Goal: Task Accomplishment & Management: Use online tool/utility

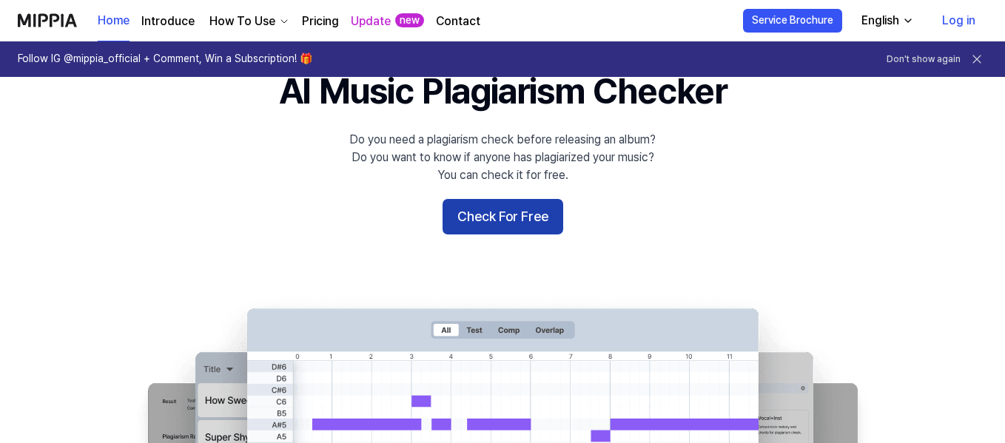
click at [511, 225] on button "Check For Free" at bounding box center [503, 217] width 121 height 36
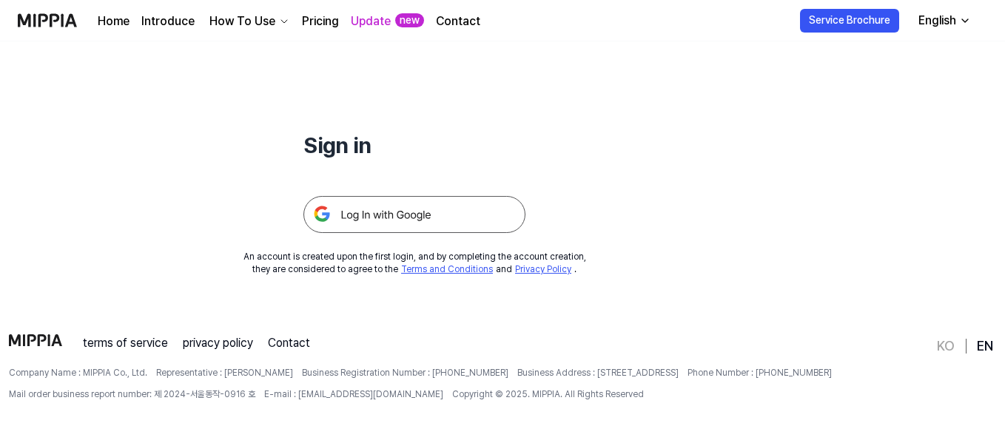
scroll to position [142, 0]
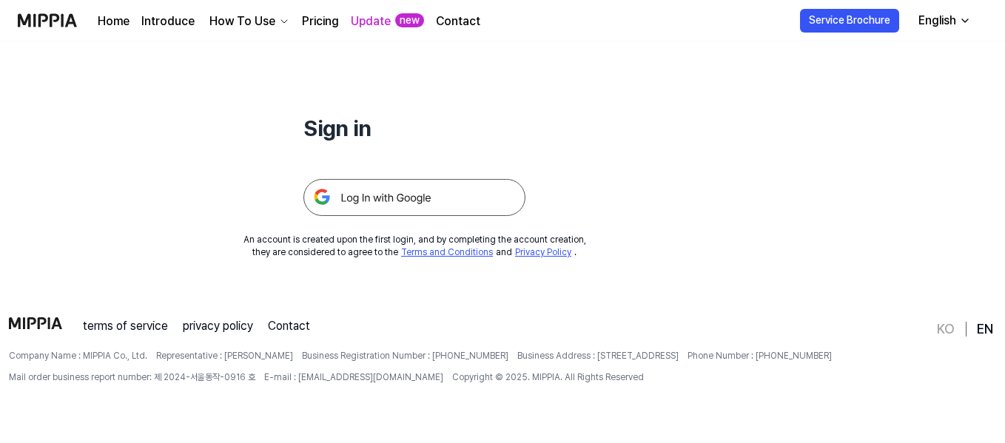
click at [394, 204] on img at bounding box center [414, 197] width 222 height 37
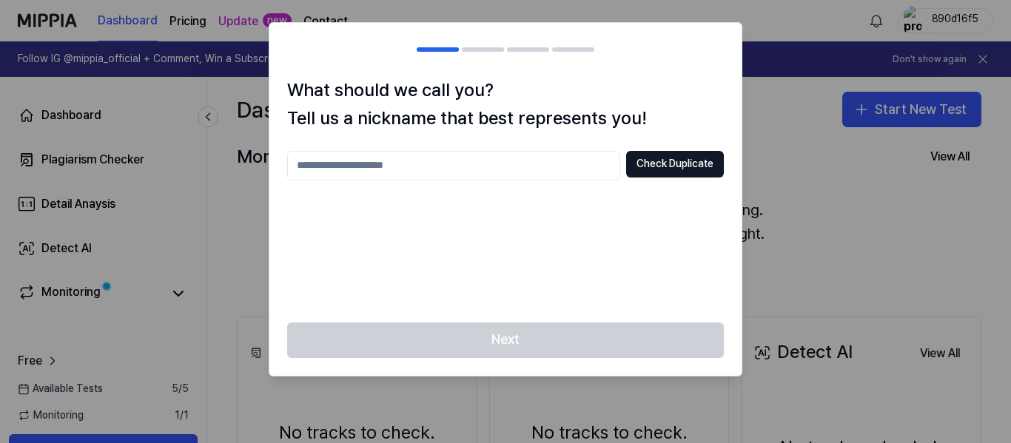
click at [488, 167] on input "text" at bounding box center [453, 166] width 333 height 30
type input "*******"
click at [685, 158] on button "Check Duplicate" at bounding box center [675, 164] width 98 height 27
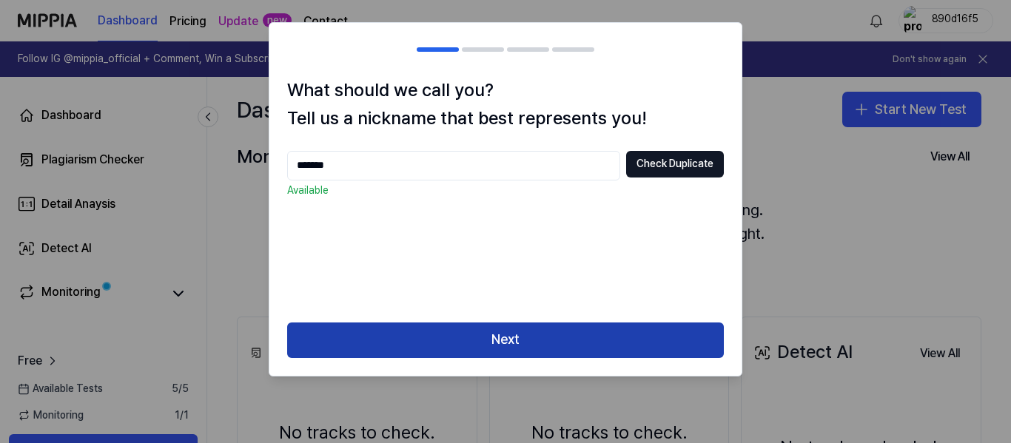
click at [662, 345] on button "Next" at bounding box center [505, 341] width 437 height 36
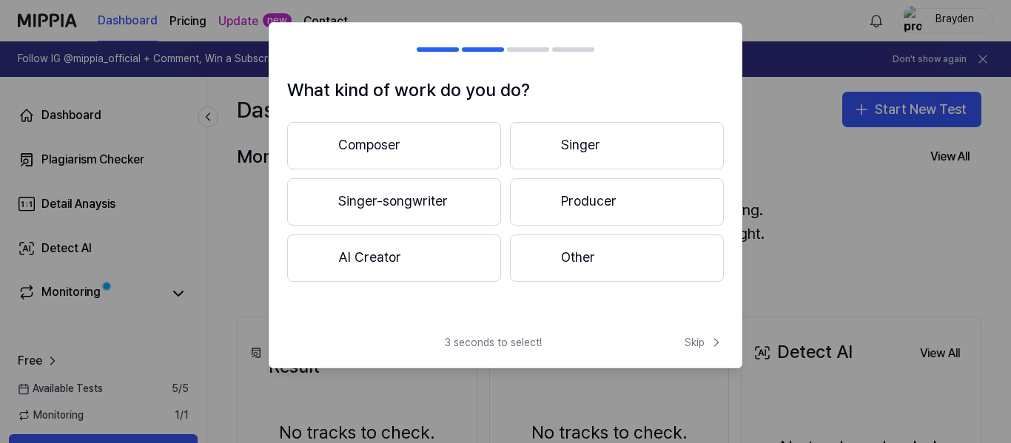
click at [475, 198] on button "Singer-songwriter" at bounding box center [394, 201] width 214 height 47
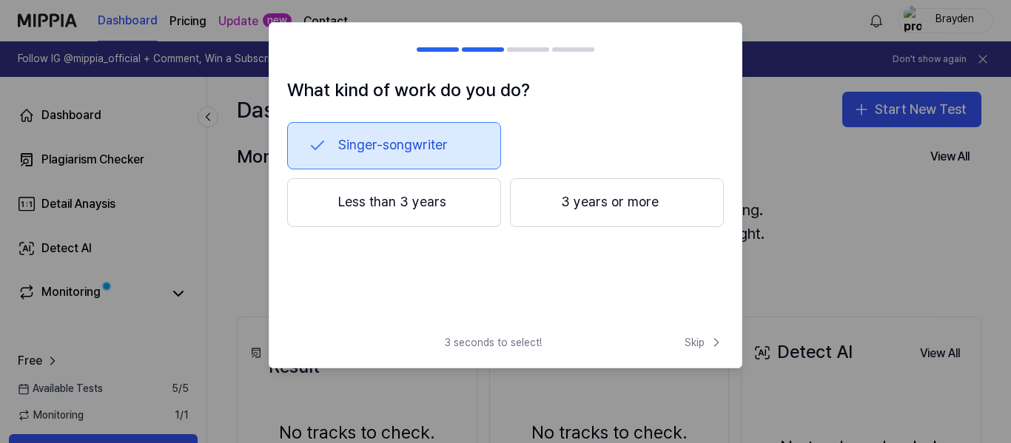
click at [436, 215] on button "Less than 3 years" at bounding box center [394, 202] width 214 height 49
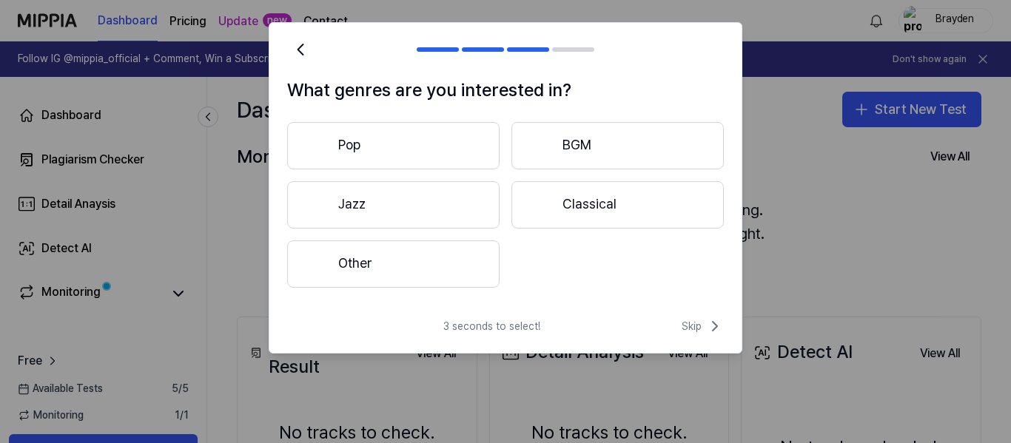
click at [404, 258] on button "Other" at bounding box center [393, 264] width 212 height 47
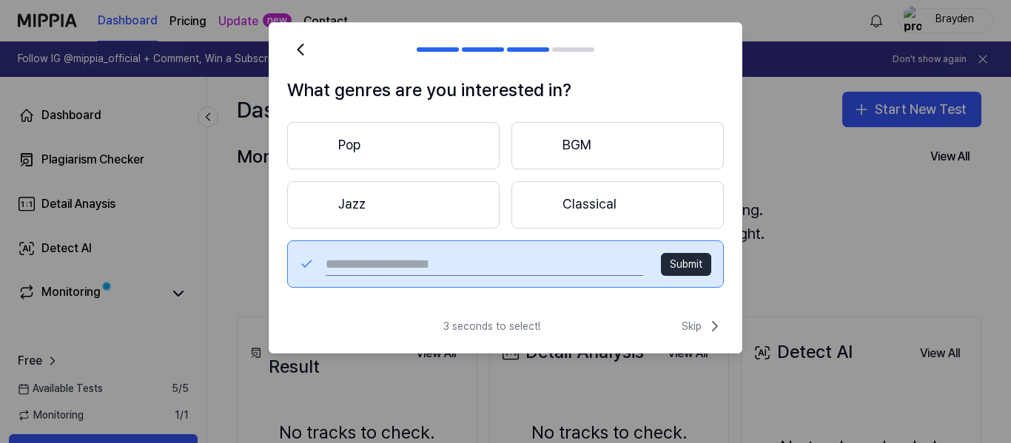
click at [472, 266] on input "text" at bounding box center [484, 264] width 317 height 24
type input "*******"
click at [691, 266] on button "Submit" at bounding box center [686, 265] width 50 height 24
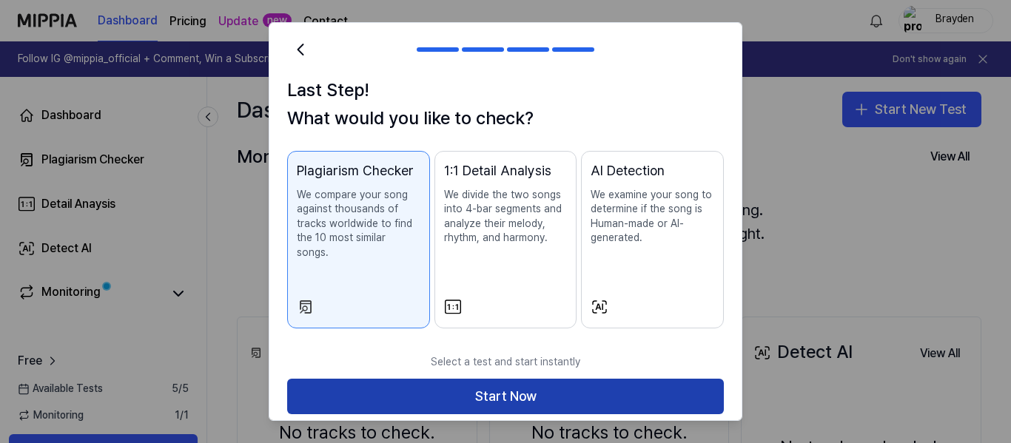
click at [632, 380] on button "Start Now" at bounding box center [505, 397] width 437 height 36
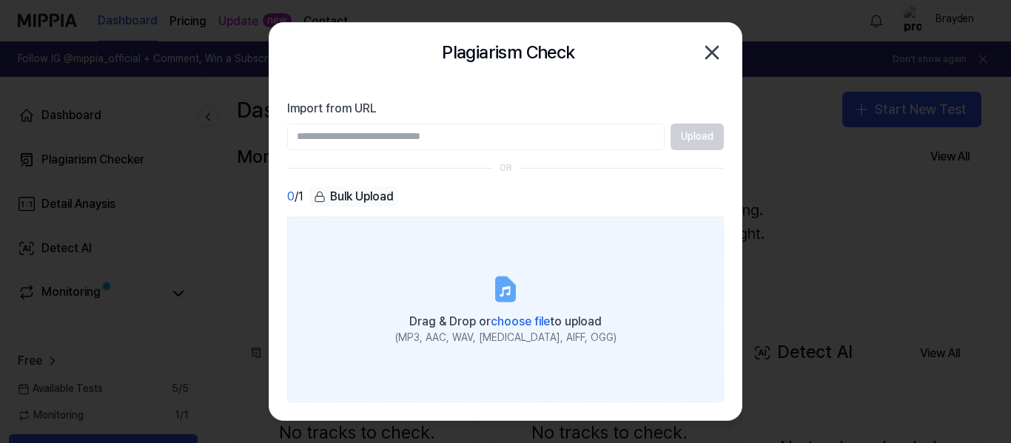
click at [520, 315] on span "choose file" at bounding box center [520, 322] width 59 height 14
click at [0, 0] on input "Drag & Drop or choose file to upload (MP3, AAC, WAV, [MEDICAL_DATA], AIFF, OGG)" at bounding box center [0, 0] width 0 height 0
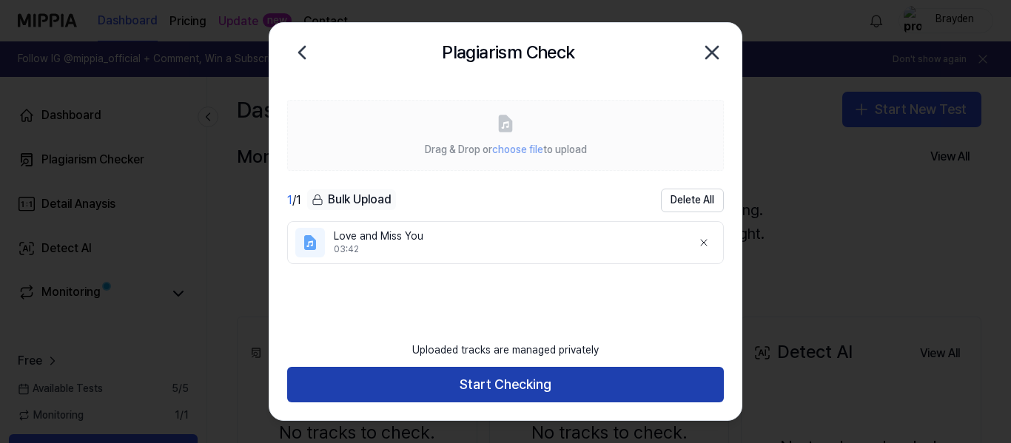
click at [600, 385] on button "Start Checking" at bounding box center [505, 385] width 437 height 36
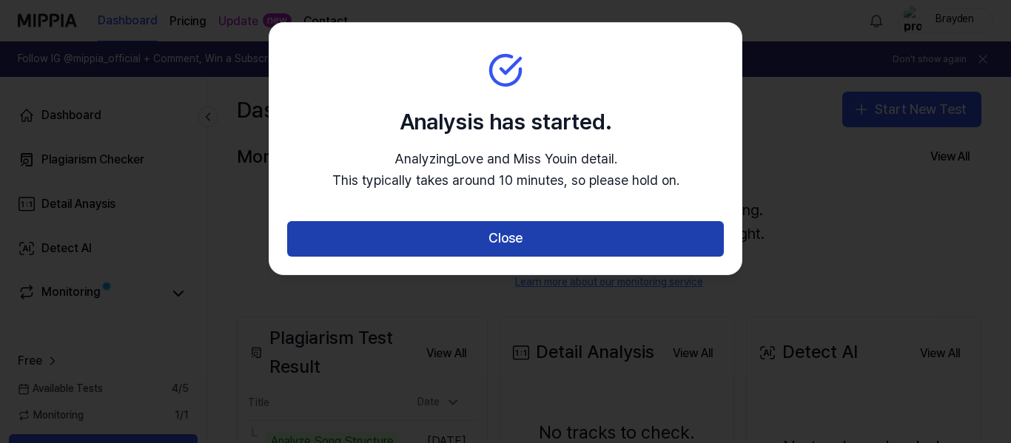
click at [568, 243] on button "Close" at bounding box center [505, 239] width 437 height 36
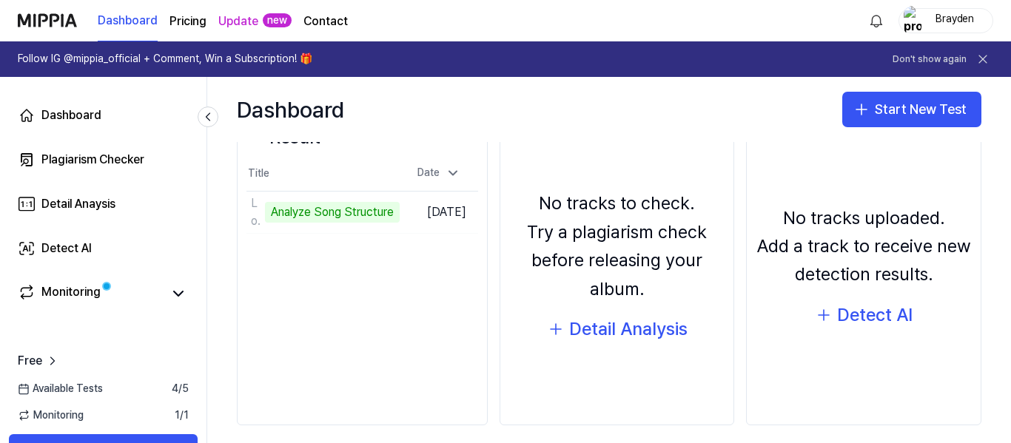
scroll to position [235, 0]
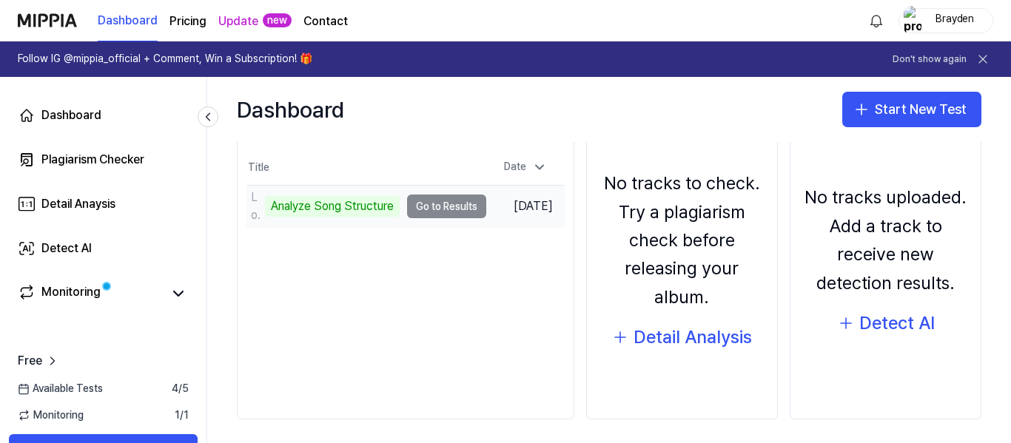
click at [366, 204] on div "Analyze Song Structure" at bounding box center [332, 206] width 135 height 21
click at [460, 201] on td "Love and Miss You Analyze Song Structure Go to Results" at bounding box center [366, 206] width 240 height 41
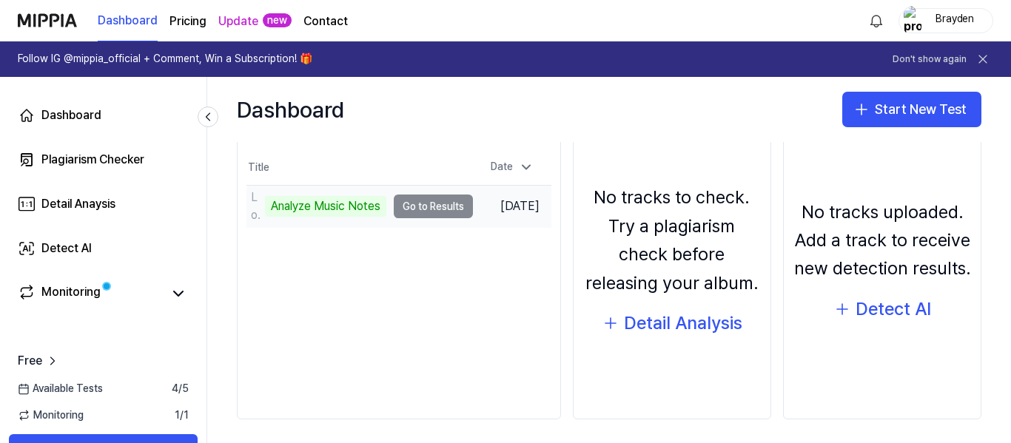
click at [421, 205] on td "Love and Miss You Analyze Music Notes Go to Results" at bounding box center [359, 206] width 226 height 41
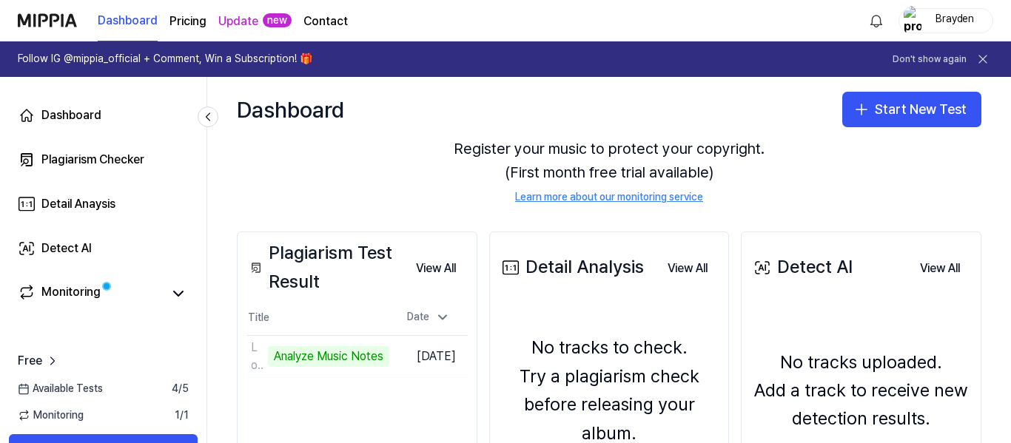
scroll to position [67, 0]
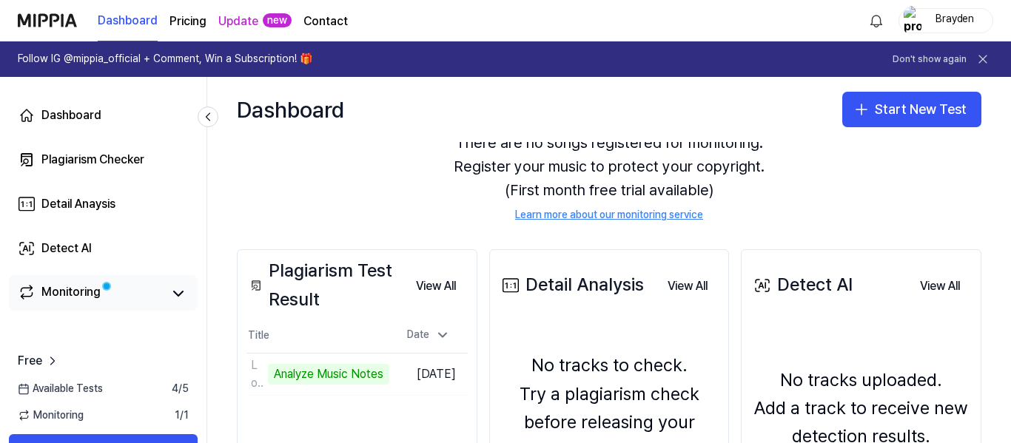
click at [110, 281] on div "Monitoring" at bounding box center [103, 293] width 189 height 36
click at [178, 290] on icon at bounding box center [178, 294] width 18 height 18
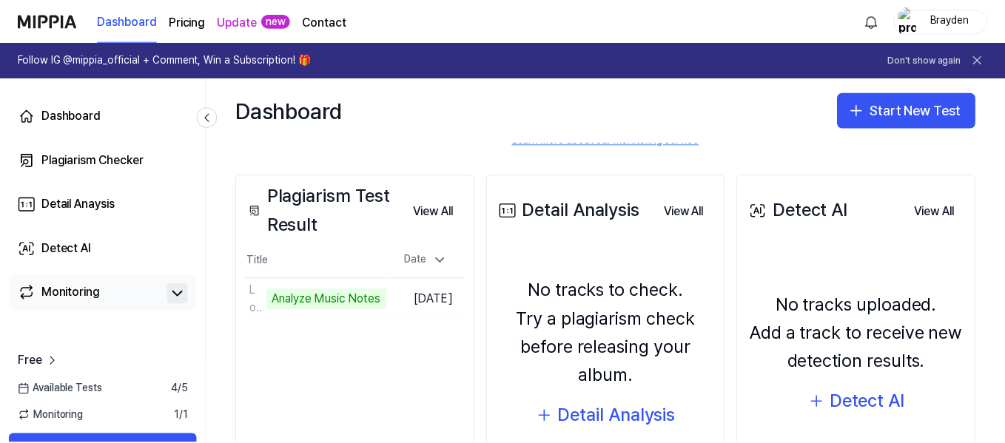
scroll to position [144, 0]
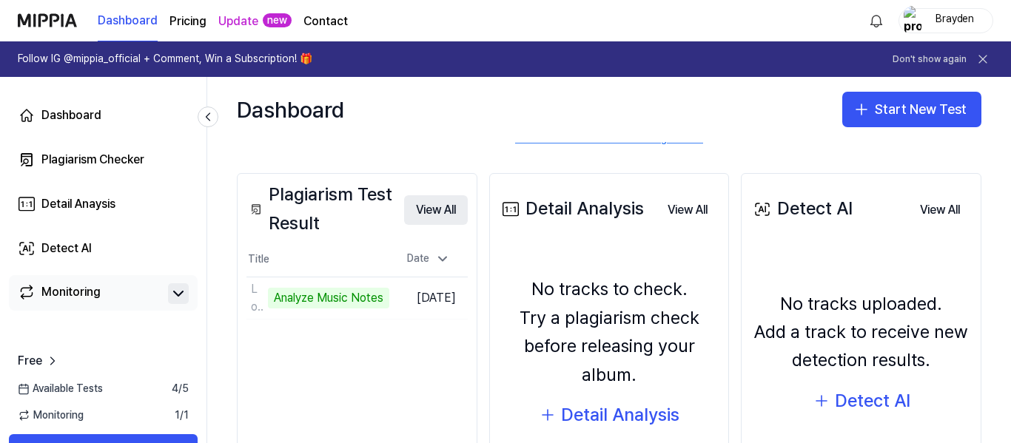
click at [457, 212] on button "View All" at bounding box center [436, 210] width 64 height 30
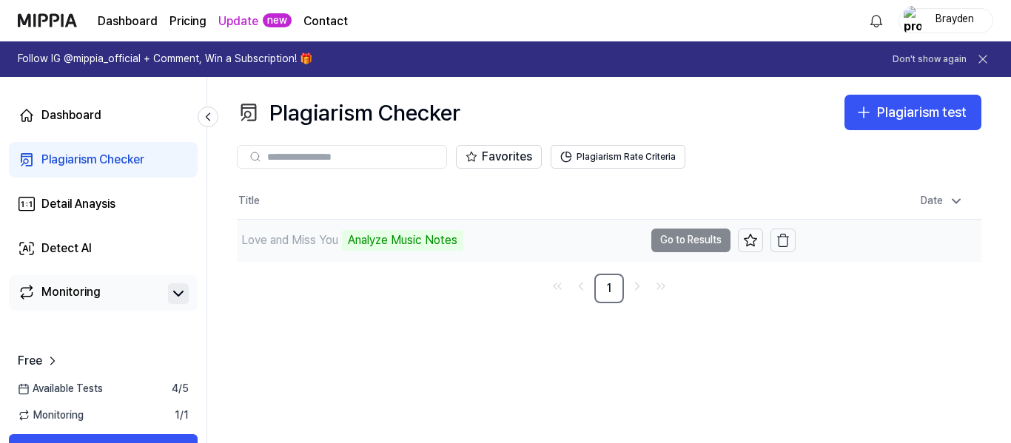
click at [705, 237] on td "Love and Miss You Analyze Music Notes Go to Results" at bounding box center [516, 240] width 559 height 41
click at [716, 235] on td "Love and Miss You Analyze Music Notes Go to Results" at bounding box center [516, 240] width 559 height 41
click at [682, 241] on td "Love and Miss You Analyze Music Notes Go to Results" at bounding box center [516, 240] width 559 height 41
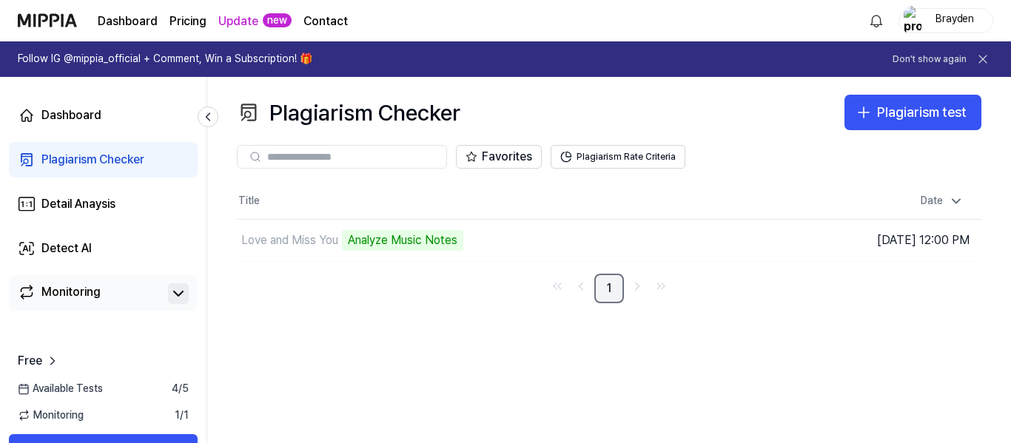
click at [608, 290] on link "1" at bounding box center [609, 289] width 30 height 30
click at [416, 90] on div "Plagiarism Checker Plagiarism test Plagiarism Checker Detail Analysis Detect AI…" at bounding box center [609, 260] width 804 height 366
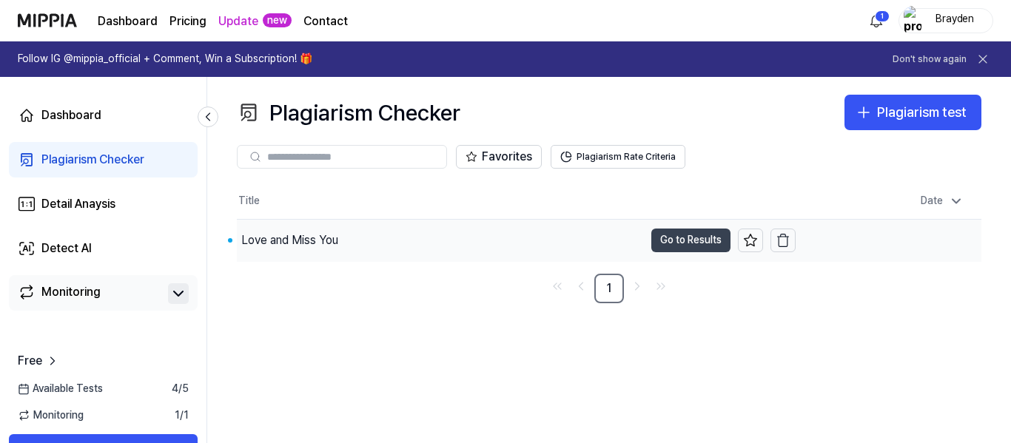
click at [668, 242] on button "Go to Results" at bounding box center [690, 241] width 79 height 24
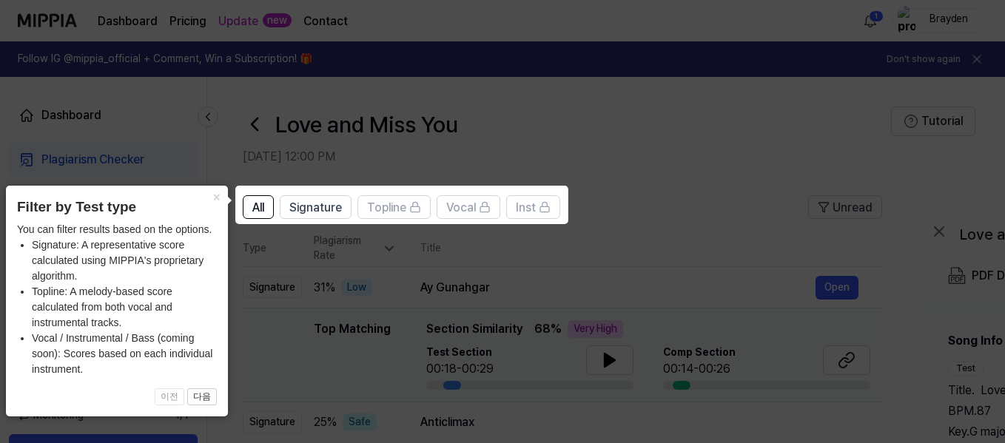
scroll to position [10, 0]
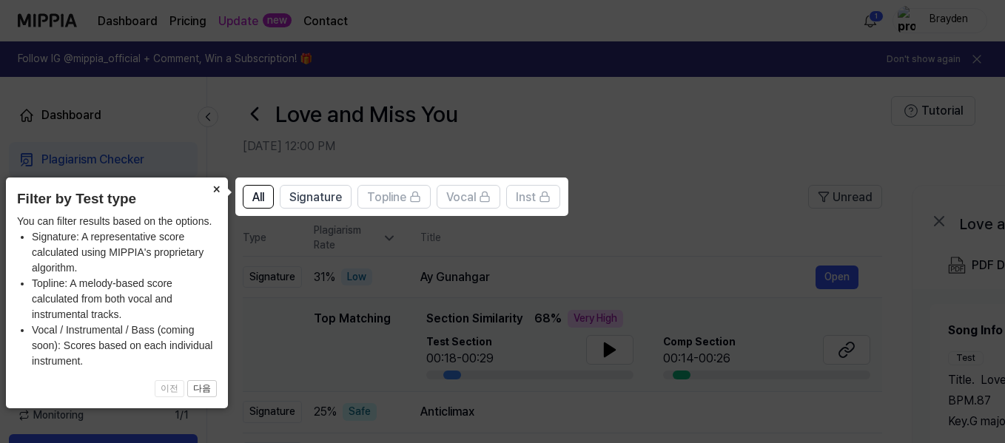
click at [217, 189] on button "×" at bounding box center [216, 188] width 24 height 21
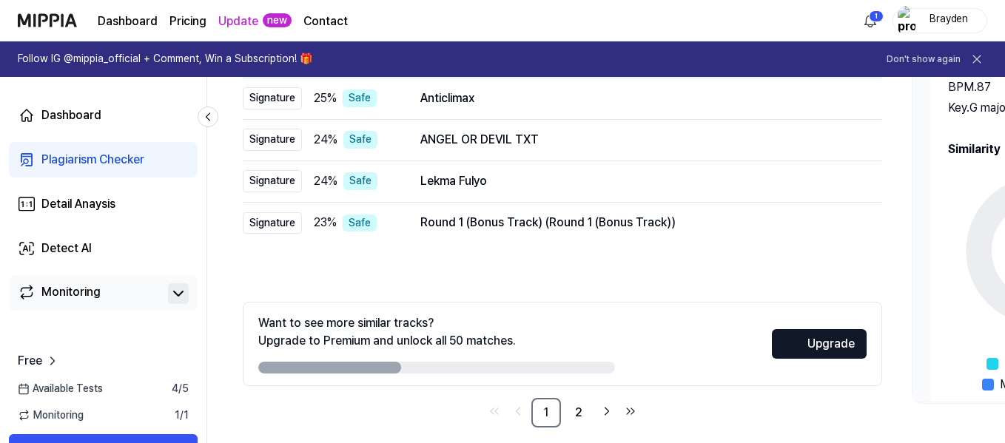
scroll to position [338, 0]
